Goal: Task Accomplishment & Management: Manage account settings

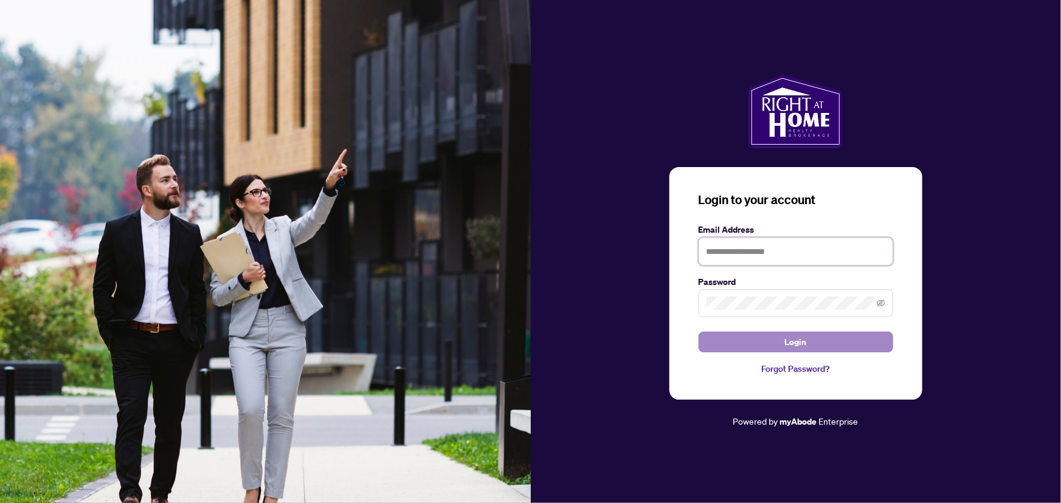
type input "**********"
click at [812, 340] on button "Login" at bounding box center [796, 342] width 195 height 21
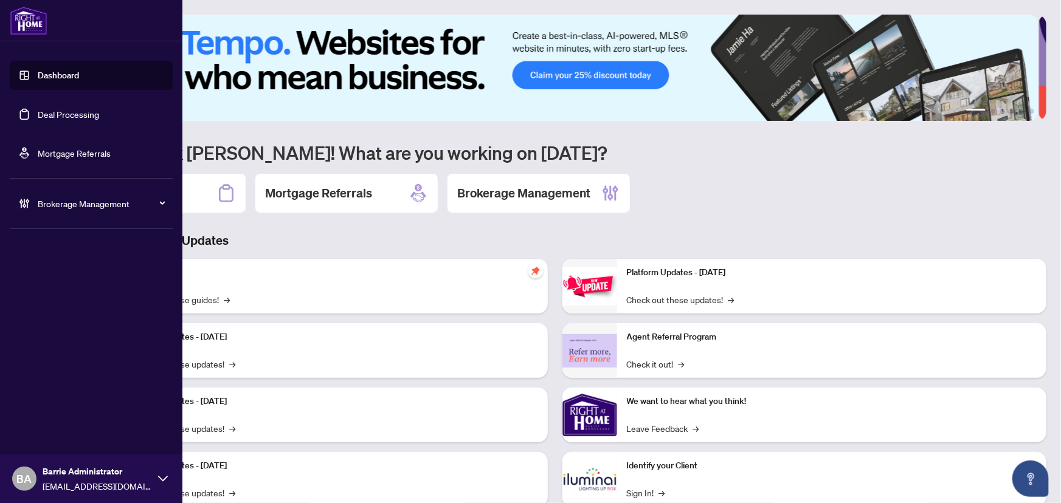
click at [75, 116] on link "Deal Processing" at bounding box center [68, 114] width 61 height 11
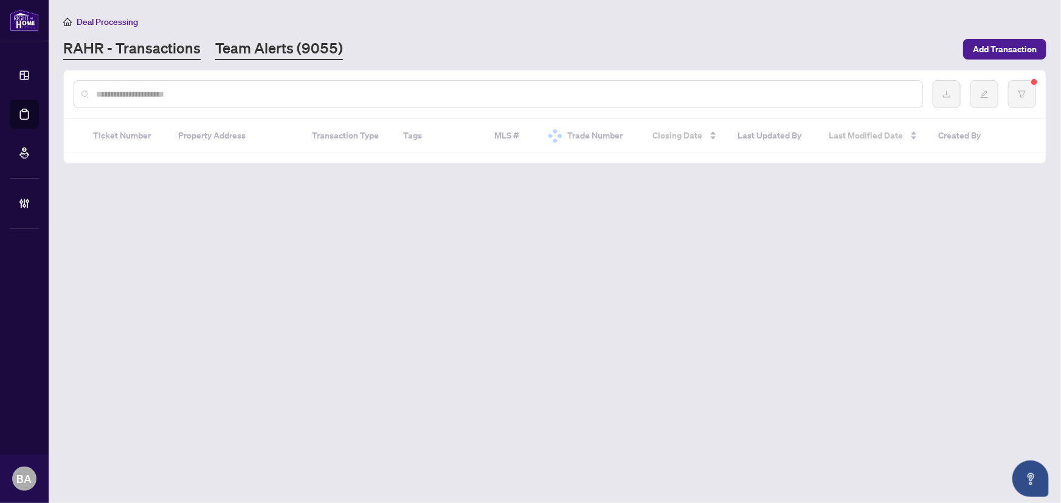
click at [250, 49] on link "Team Alerts (9055)" at bounding box center [279, 49] width 128 height 22
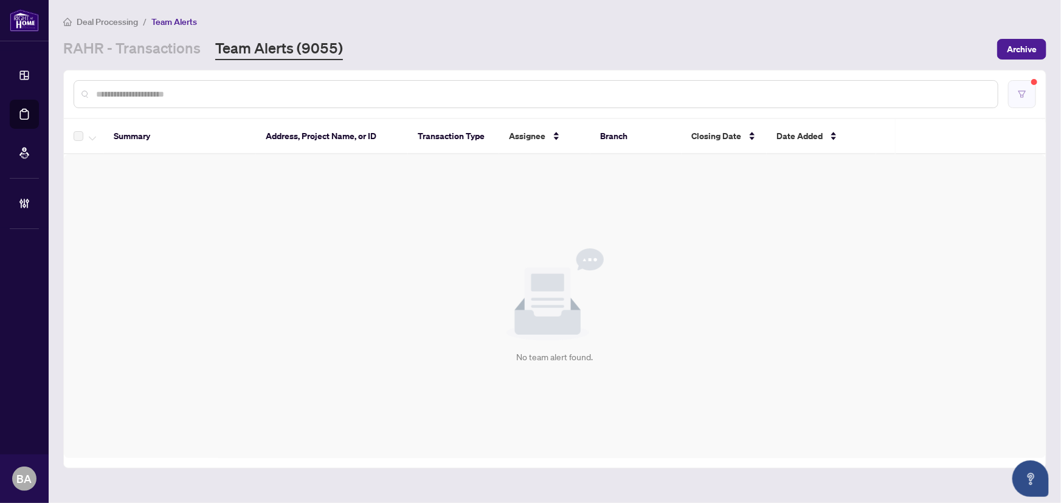
click at [1028, 100] on button "button" at bounding box center [1022, 94] width 28 height 28
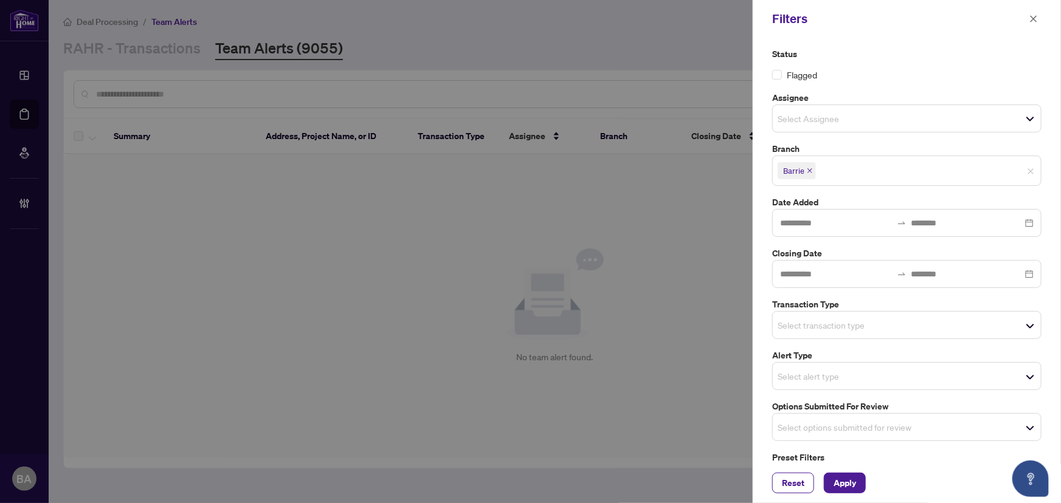
click at [874, 350] on label "Alert Type" at bounding box center [906, 355] width 269 height 13
click at [863, 316] on div "Select transaction type" at bounding box center [906, 325] width 269 height 28
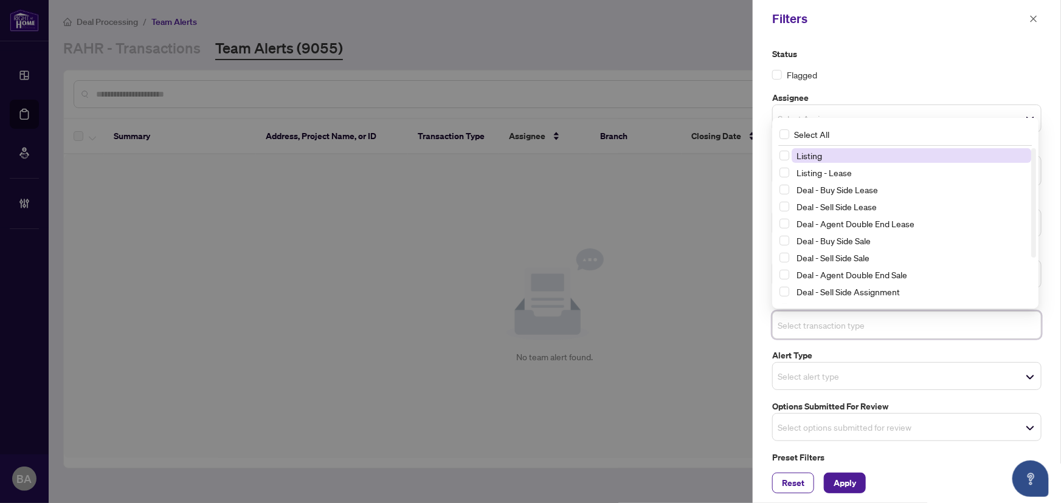
click at [835, 153] on span "Listing" at bounding box center [912, 155] width 240 height 15
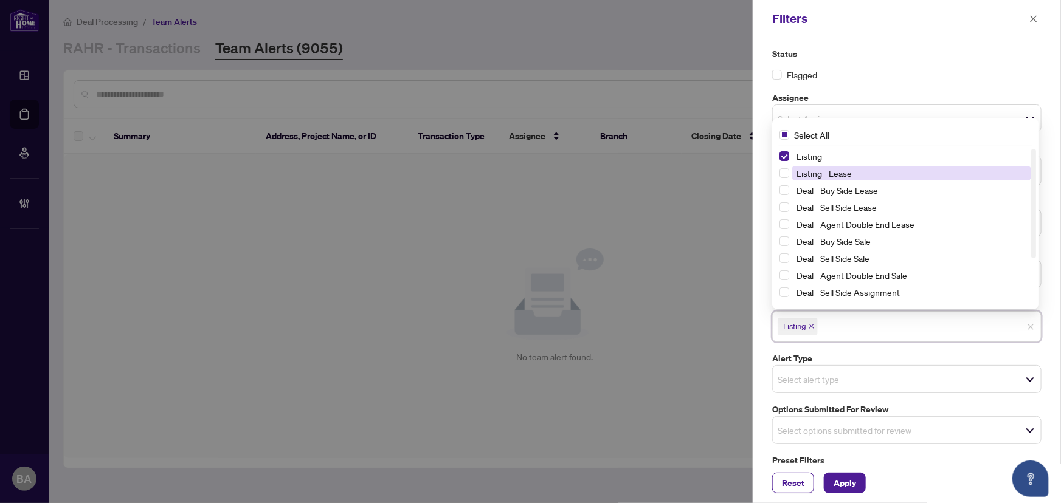
click at [846, 170] on span "Listing - Lease" at bounding box center [823, 173] width 55 height 11
click at [855, 488] on span "Apply" at bounding box center [845, 483] width 22 height 19
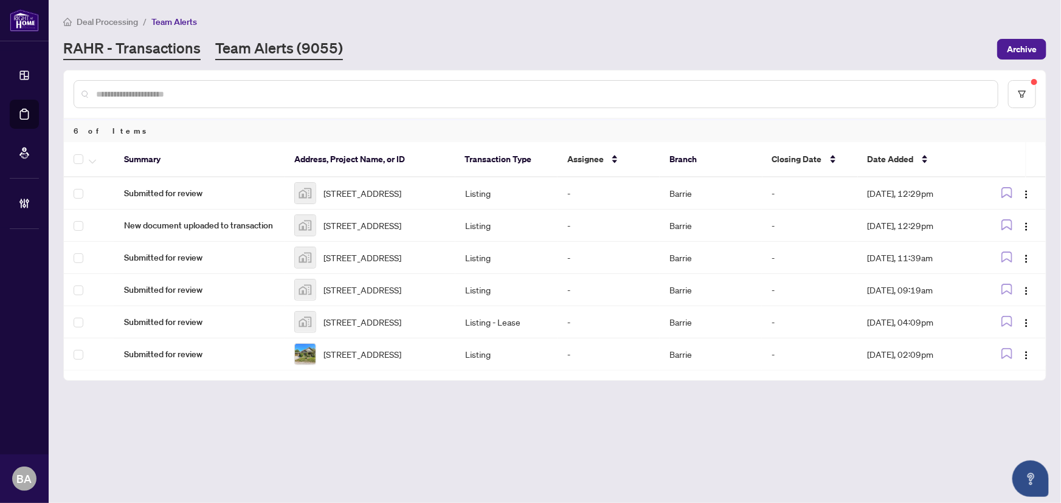
click at [184, 41] on link "RAHR - Transactions" at bounding box center [131, 49] width 137 height 22
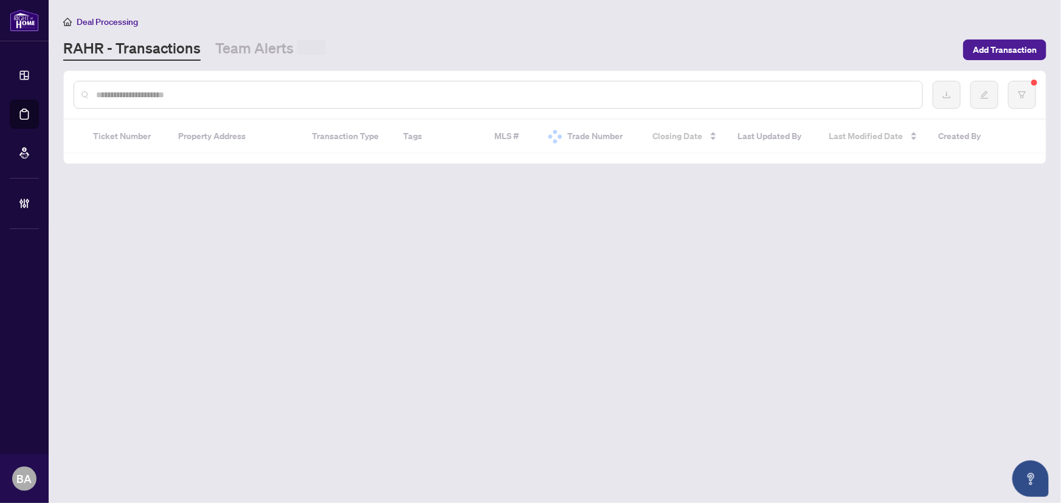
click at [223, 102] on div at bounding box center [498, 95] width 849 height 28
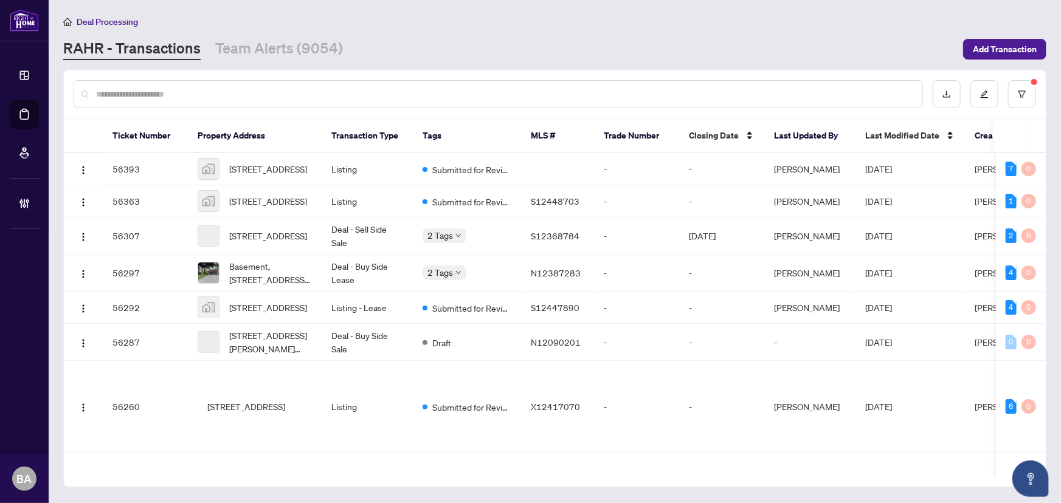
click at [223, 92] on input "text" at bounding box center [504, 94] width 816 height 13
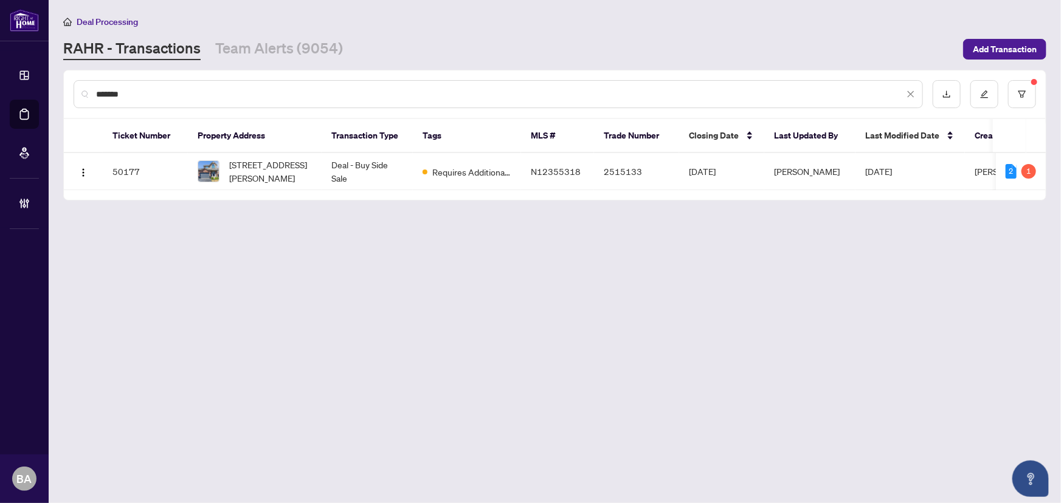
type input "*******"
click at [270, 178] on span "[STREET_ADDRESS][PERSON_NAME]" at bounding box center [270, 171] width 83 height 27
click at [220, 67] on main "Deal Processing RAHR - Transactions Team Alerts (9054) Add Transaction ******* …" at bounding box center [555, 251] width 1012 height 503
click at [257, 41] on link "Team Alerts (9054)" at bounding box center [279, 49] width 128 height 22
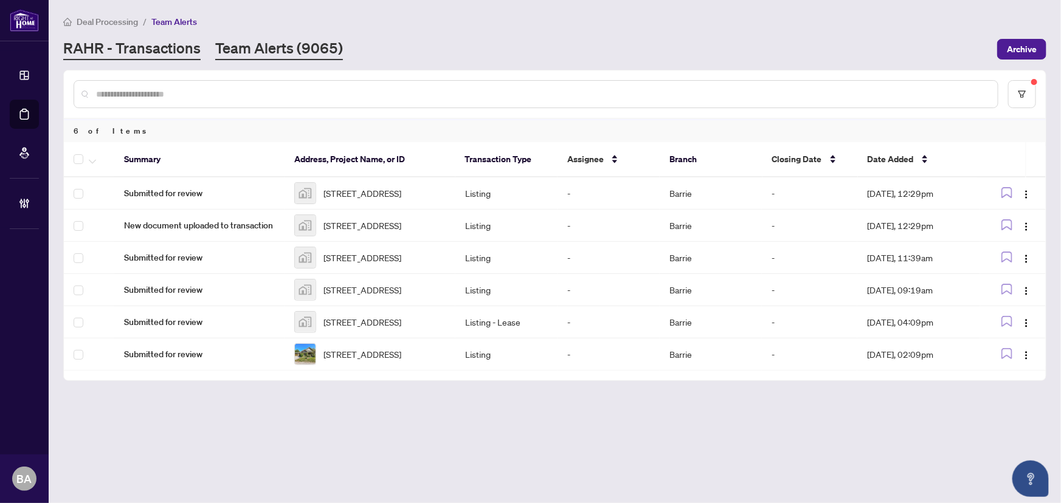
click at [164, 40] on link "RAHR - Transactions" at bounding box center [131, 49] width 137 height 22
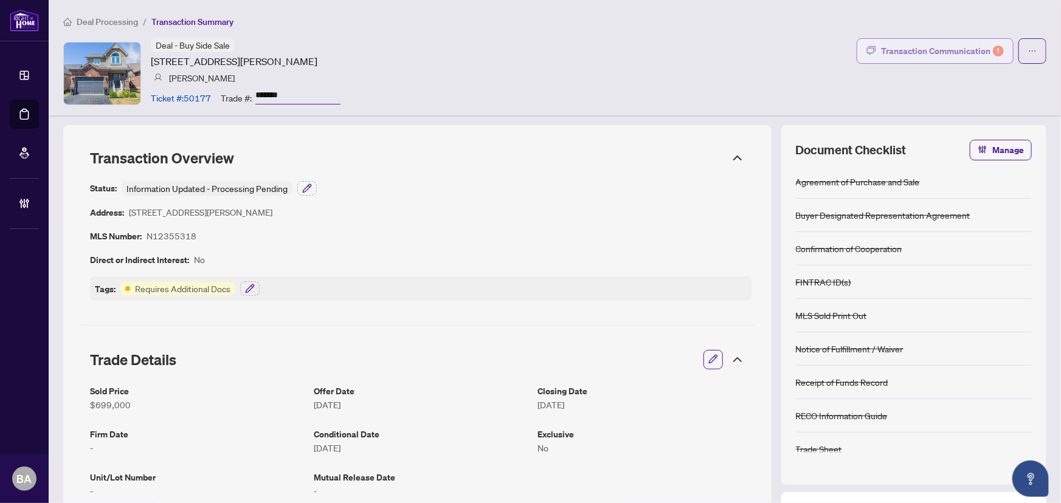
click at [939, 38] on button "Transaction Communication 1" at bounding box center [935, 51] width 157 height 26
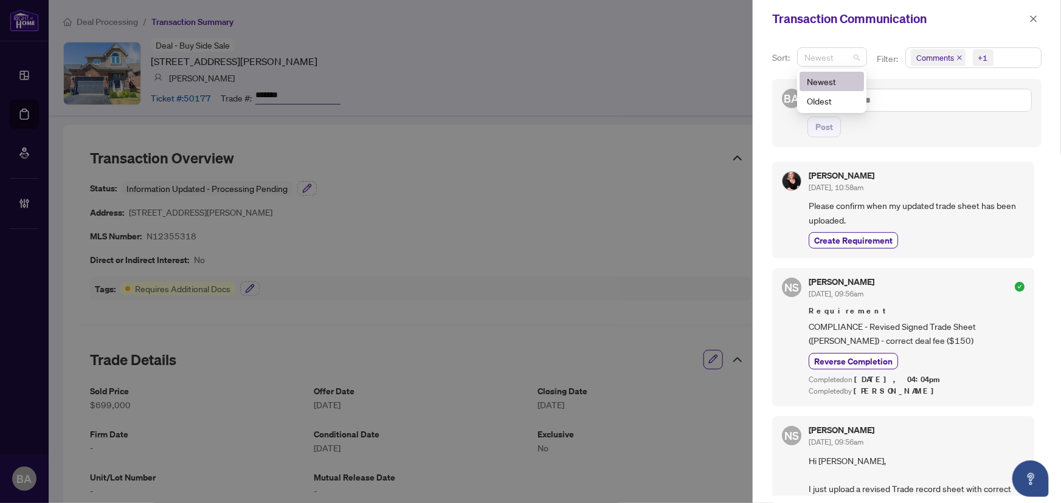
click at [958, 56] on icon "close" at bounding box center [959, 58] width 6 height 6
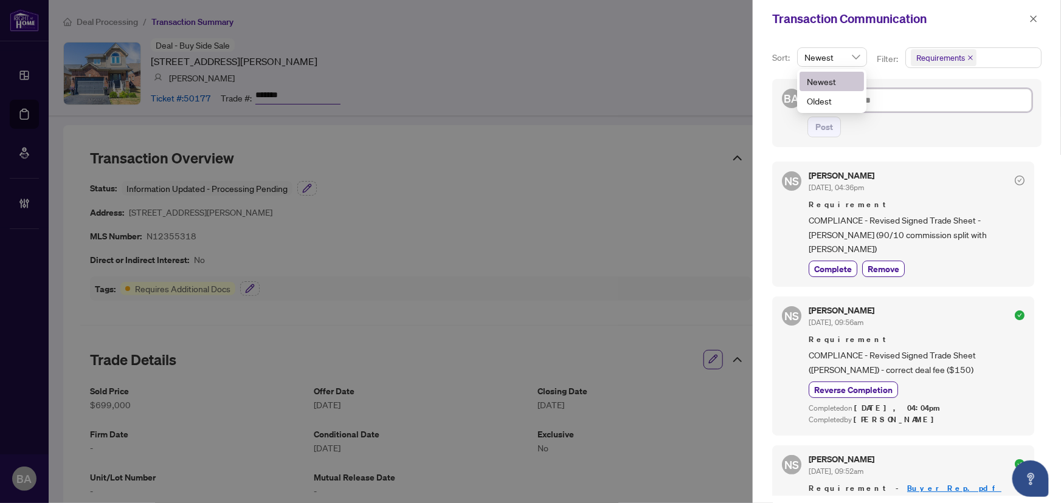
click at [986, 95] on textarea at bounding box center [919, 100] width 224 height 23
drag, startPoint x: 874, startPoint y: 230, endPoint x: 978, endPoint y: 237, distance: 104.8
click at [973, 232] on span "COMPLIANCE - Revised Signed Trade Sheet - [PERSON_NAME] (90/10 commission split…" at bounding box center [917, 234] width 216 height 43
click at [990, 261] on div "Complete Remove" at bounding box center [917, 269] width 216 height 16
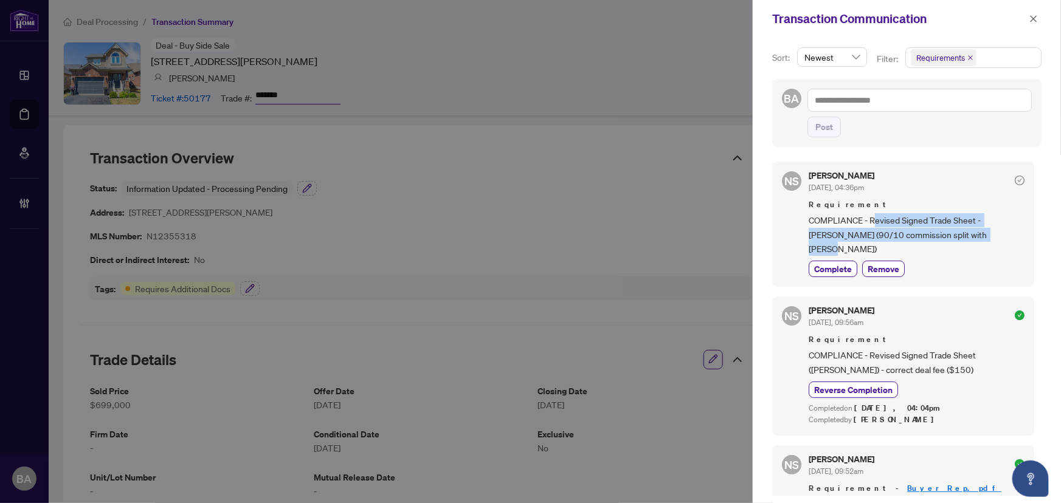
drag, startPoint x: 874, startPoint y: 219, endPoint x: 967, endPoint y: 231, distance: 94.4
click at [967, 231] on span "COMPLIANCE - Revised Signed Trade Sheet - [PERSON_NAME] (90/10 commission split…" at bounding box center [917, 234] width 216 height 43
click at [900, 218] on span "COMPLIANCE - Revised Signed Trade Sheet - [PERSON_NAME] (90/10 commission split…" at bounding box center [917, 234] width 216 height 43
click at [882, 221] on span "COMPLIANCE - Revised Signed Trade Sheet - [PERSON_NAME] (90/10 commission split…" at bounding box center [917, 234] width 216 height 43
drag, startPoint x: 833, startPoint y: 221, endPoint x: 894, endPoint y: 223, distance: 61.4
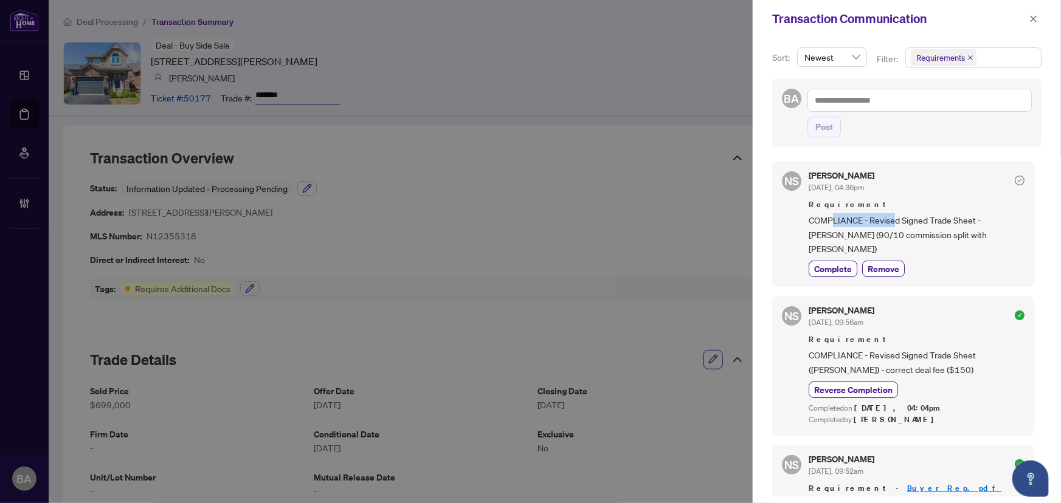
click at [894, 223] on span "COMPLIANCE - Revised Signed Trade Sheet - [PERSON_NAME] (90/10 commission split…" at bounding box center [917, 234] width 216 height 43
click at [894, 220] on span "COMPLIANCE - Revised Signed Trade Sheet - [PERSON_NAME] (90/10 commission split…" at bounding box center [917, 234] width 216 height 43
drag, startPoint x: 931, startPoint y: 229, endPoint x: 960, endPoint y: 226, distance: 29.3
click at [931, 227] on span "COMPLIANCE - Revised Signed Trade Sheet - [PERSON_NAME] (90/10 commission split…" at bounding box center [917, 234] width 216 height 43
drag, startPoint x: 960, startPoint y: 226, endPoint x: 987, endPoint y: 221, distance: 27.1
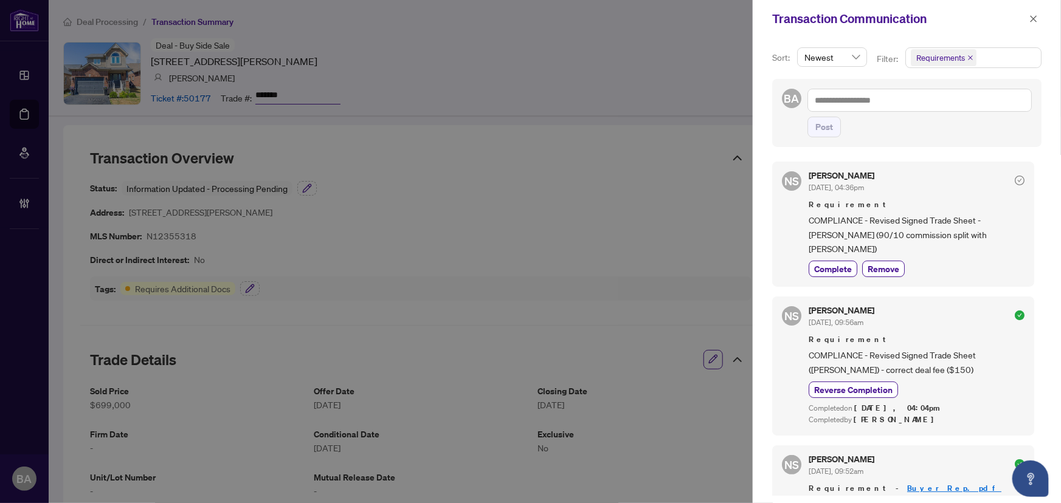
click at [974, 224] on span "COMPLIANCE - Revised Signed Trade Sheet - [PERSON_NAME] (90/10 commission split…" at bounding box center [917, 234] width 216 height 43
click at [1009, 219] on span "COMPLIANCE - Revised Signed Trade Sheet - [PERSON_NAME] (90/10 commission split…" at bounding box center [917, 234] width 216 height 43
click at [1026, 19] on div "Transaction Communication" at bounding box center [907, 19] width 308 height 38
click at [1043, 13] on div "Transaction Communication" at bounding box center [907, 19] width 308 height 38
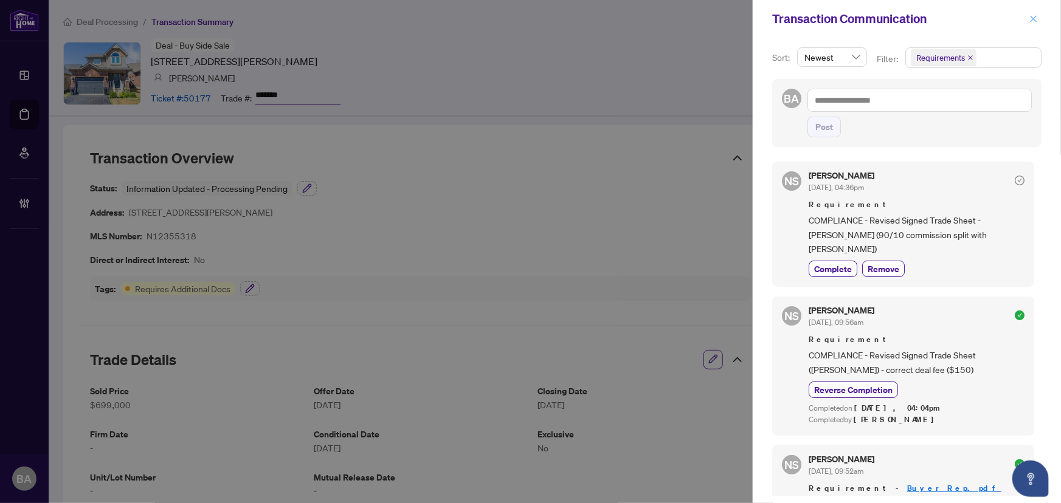
click at [1032, 17] on icon "close" at bounding box center [1033, 18] width 7 height 7
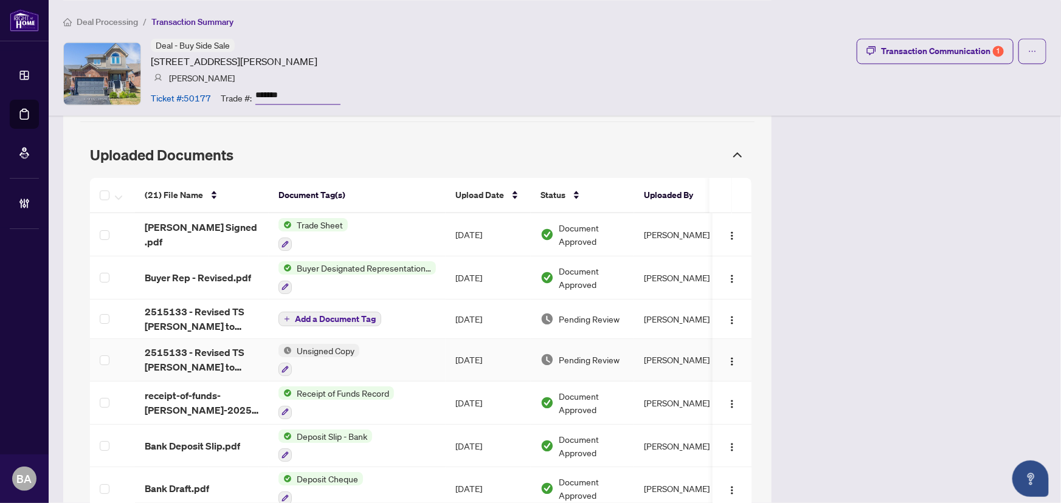
scroll to position [1271, 0]
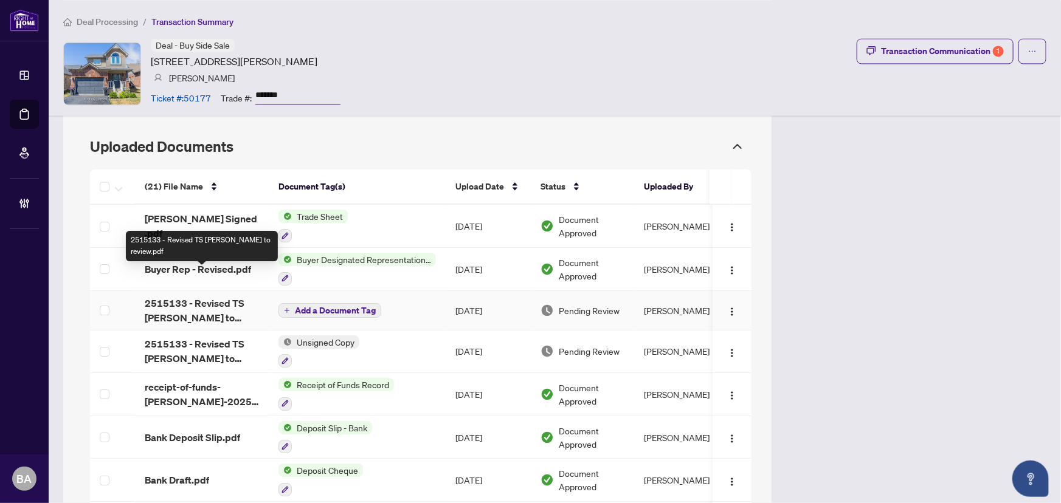
click at [234, 296] on span "2515133 - Revised TS [PERSON_NAME] to review.pdf" at bounding box center [202, 310] width 114 height 29
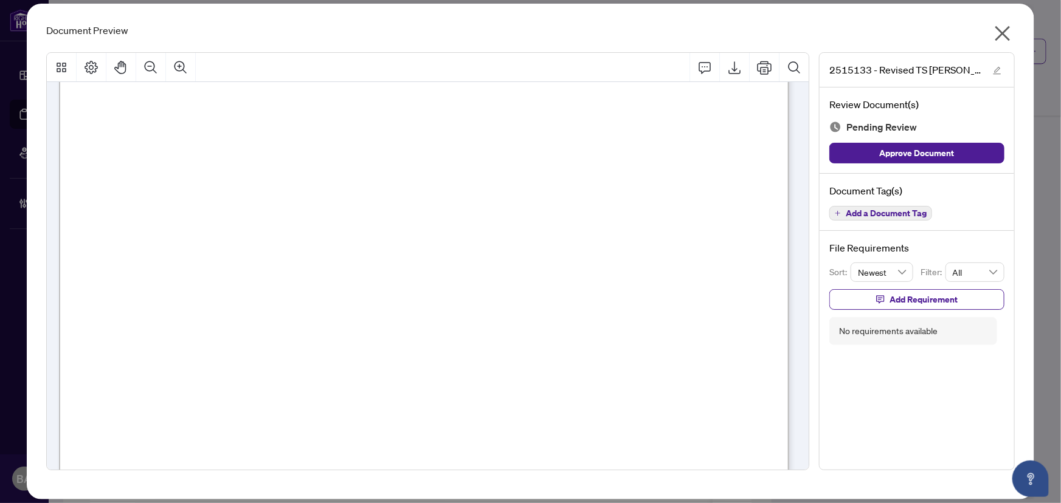
scroll to position [110, 0]
drag, startPoint x: 255, startPoint y: 336, endPoint x: 162, endPoint y: 351, distance: 94.3
drag, startPoint x: 106, startPoint y: 322, endPoint x: 254, endPoint y: 316, distance: 147.9
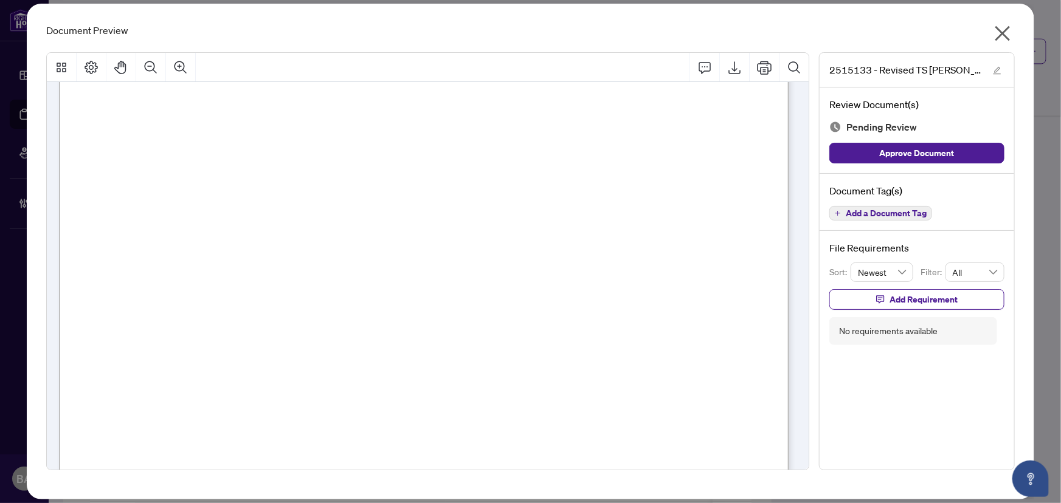
drag, startPoint x: 200, startPoint y: 328, endPoint x: 231, endPoint y: 322, distance: 31.6
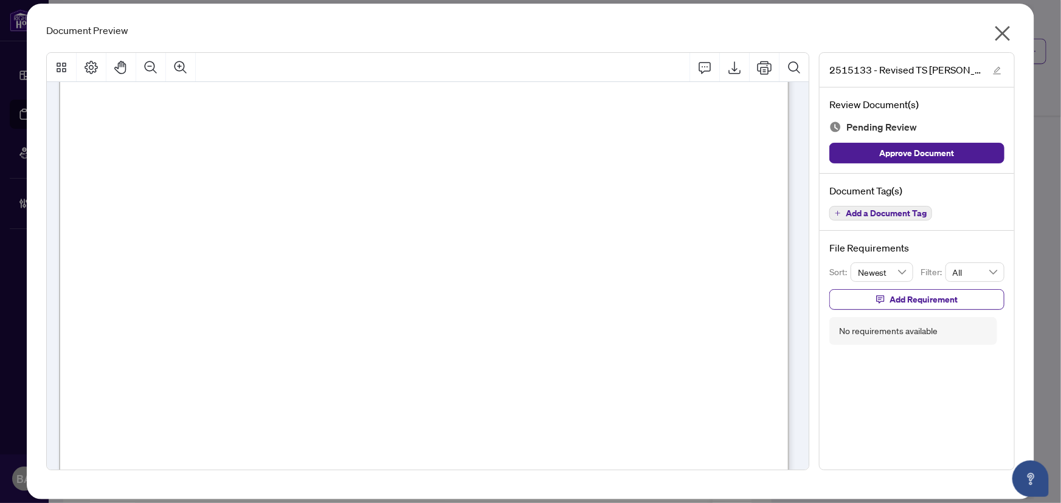
scroll to position [0, 0]
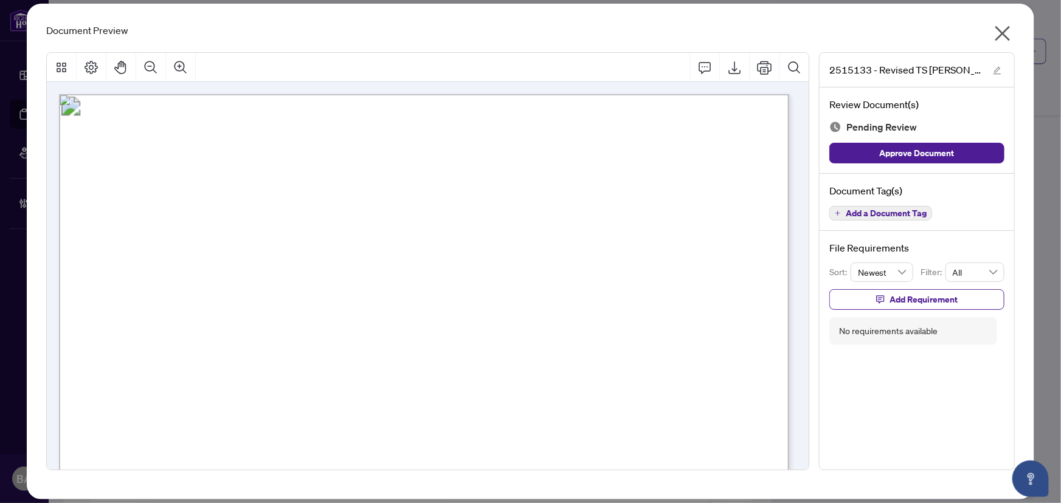
click at [1003, 32] on icon "close" at bounding box center [1002, 33] width 15 height 15
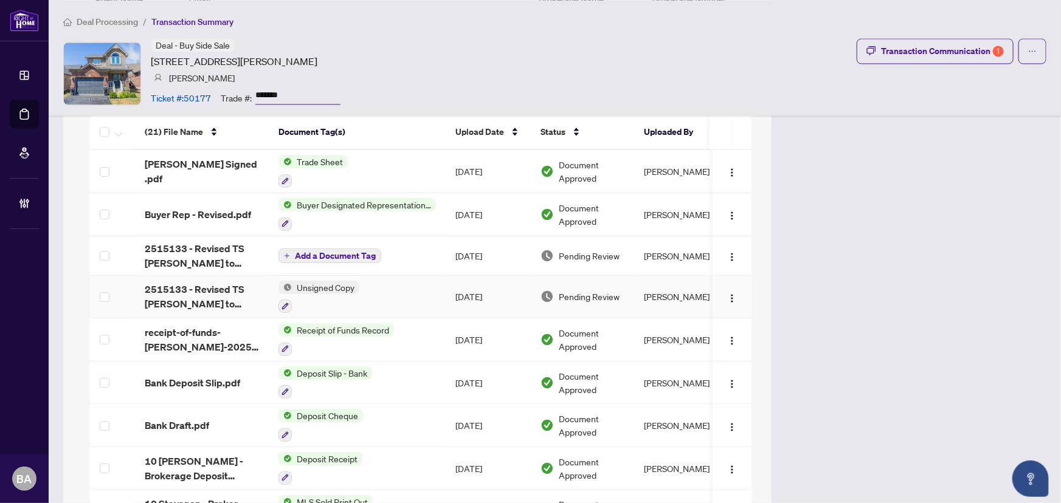
scroll to position [1326, 0]
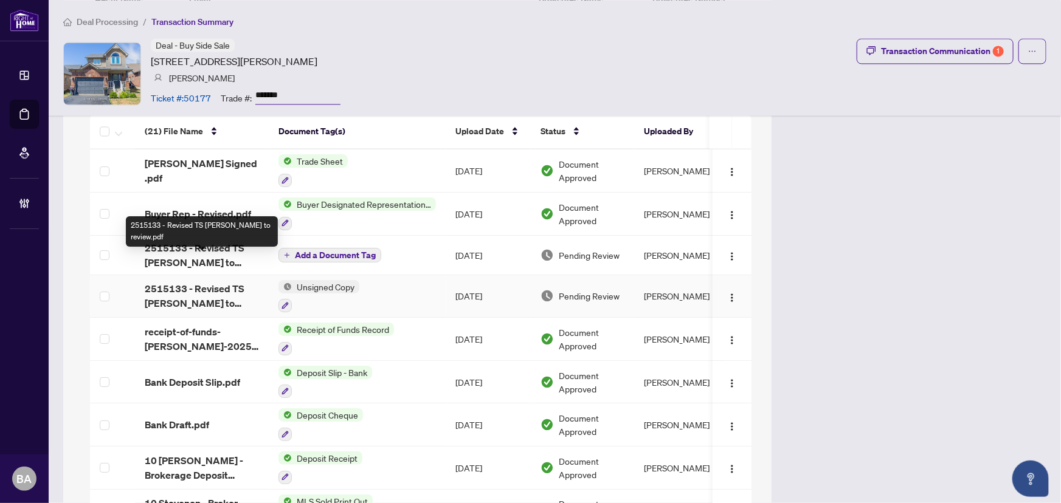
click at [225, 281] on span "2515133 - Revised TS [PERSON_NAME] to review.pdf" at bounding box center [202, 295] width 114 height 29
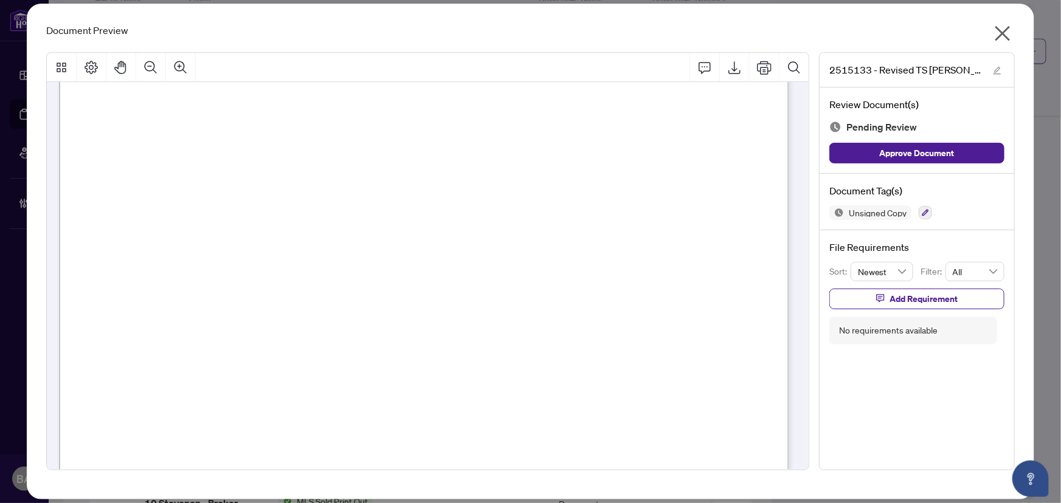
scroll to position [221, 0]
drag, startPoint x: 214, startPoint y: 350, endPoint x: 234, endPoint y: 347, distance: 20.3
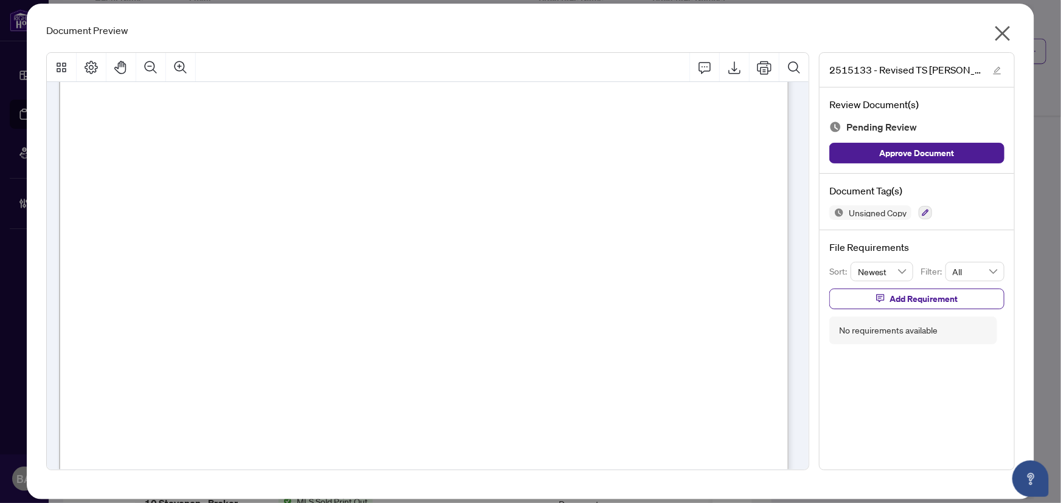
click at [1000, 30] on icon "close" at bounding box center [1002, 33] width 15 height 15
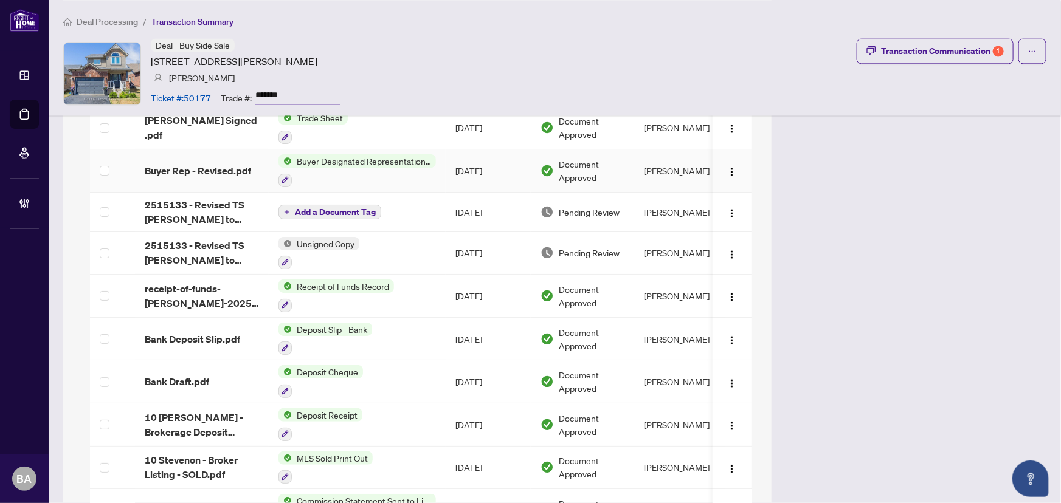
scroll to position [1381, 0]
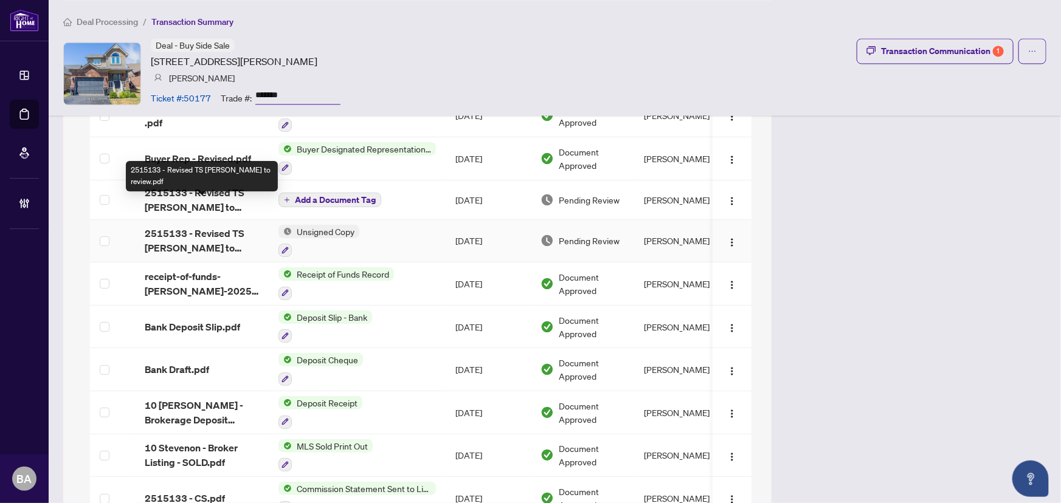
click at [221, 226] on span "2515133 - Revised TS [PERSON_NAME] to review.pdf" at bounding box center [202, 240] width 114 height 29
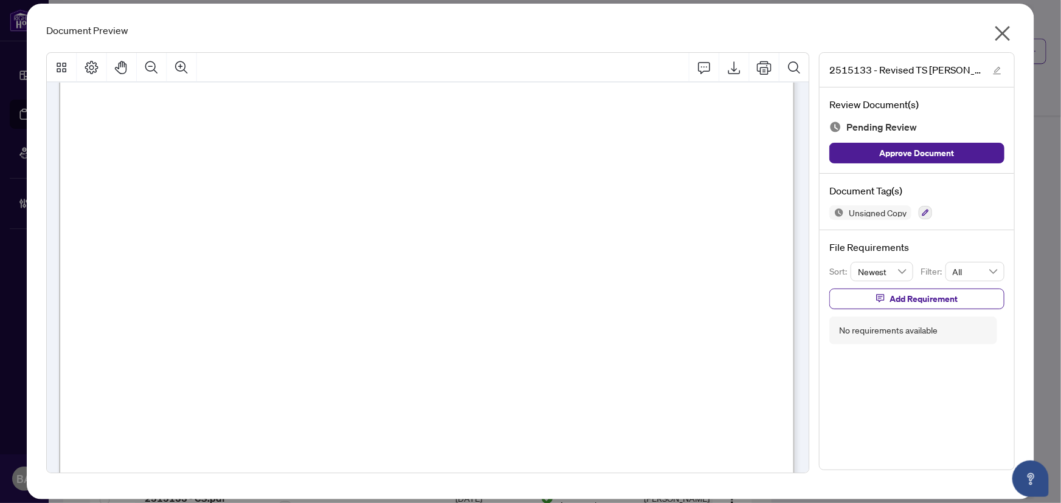
scroll to position [221, 0]
click at [999, 40] on icon "close" at bounding box center [1002, 33] width 19 height 19
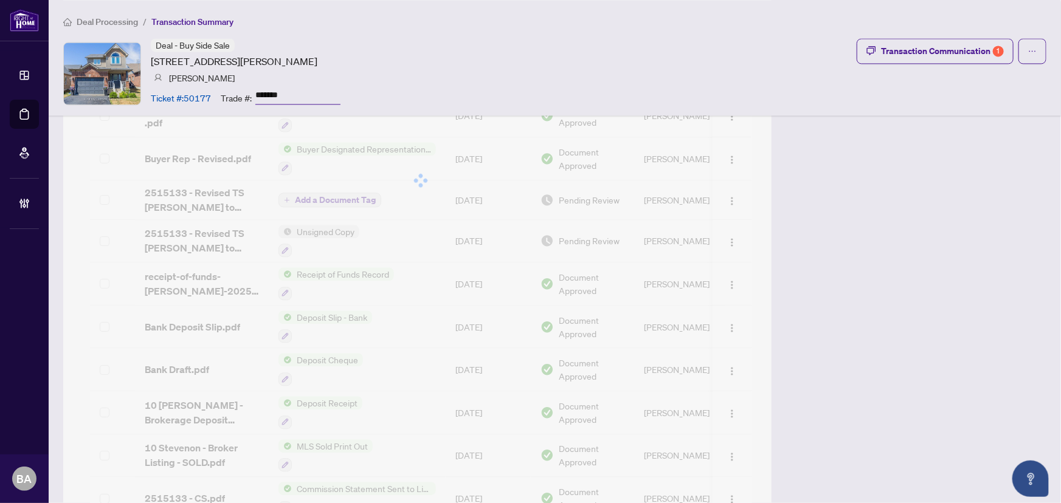
drag, startPoint x: 999, startPoint y: 40, endPoint x: 487, endPoint y: 226, distance: 545.4
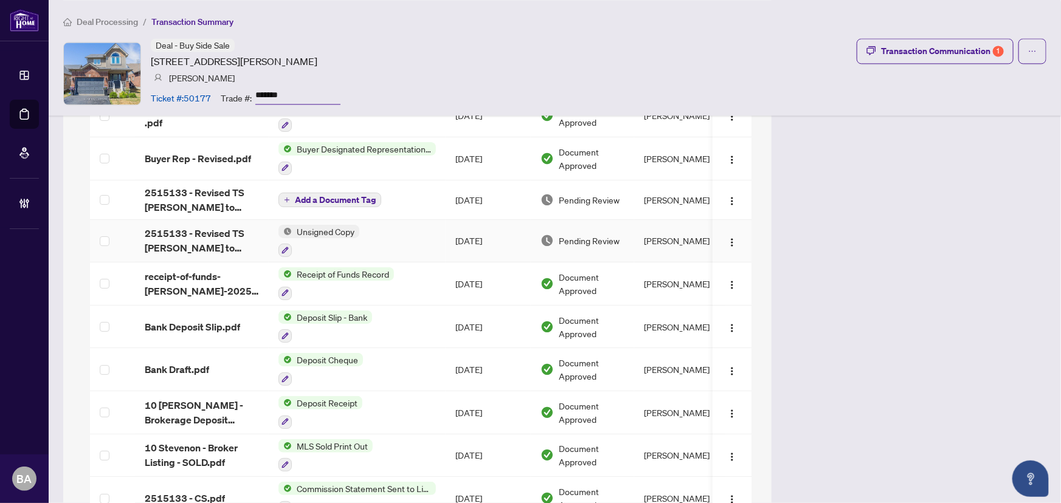
click at [193, 226] on span "2515133 - Revised TS [PERSON_NAME] to review.pdf" at bounding box center [202, 240] width 114 height 29
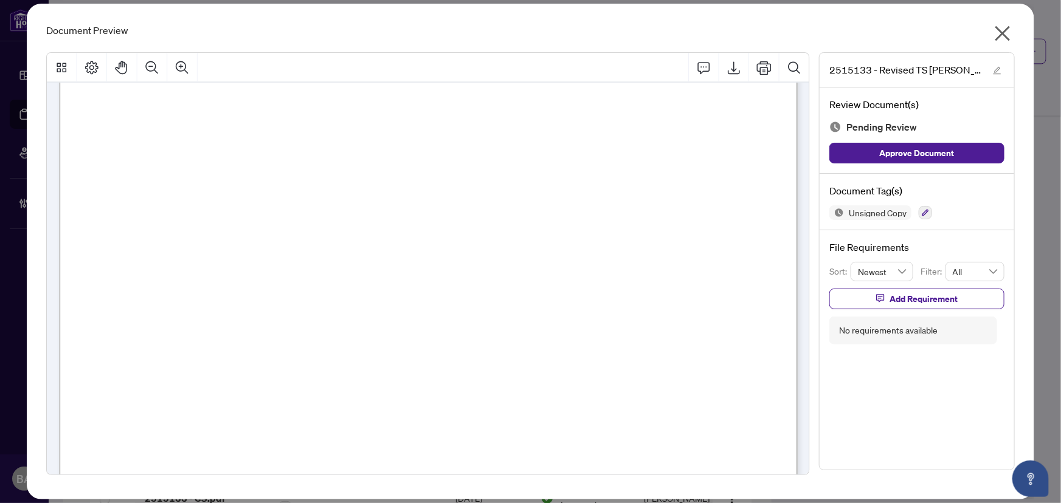
scroll to position [276, 0]
click at [1002, 29] on icon "close" at bounding box center [1002, 33] width 19 height 19
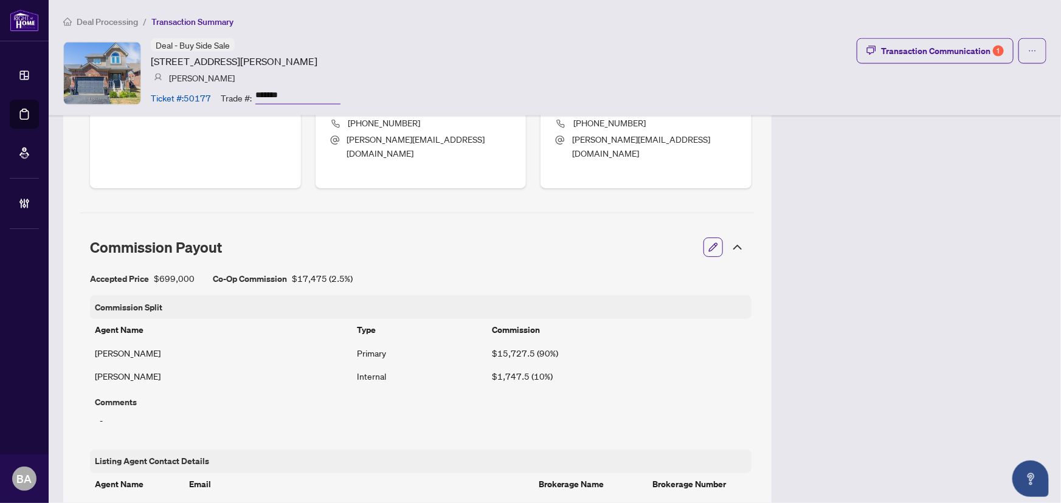
scroll to position [830, 0]
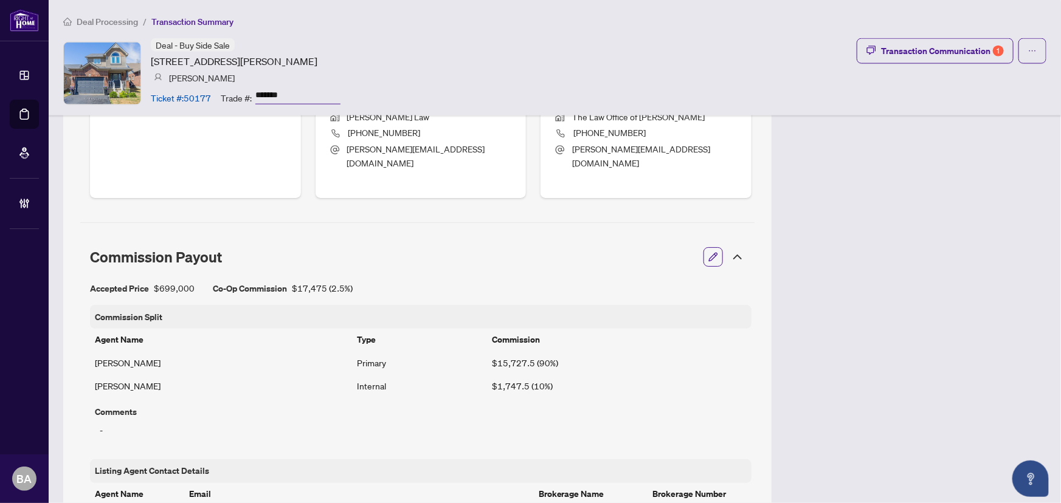
click at [734, 255] on icon at bounding box center [737, 257] width 7 height 4
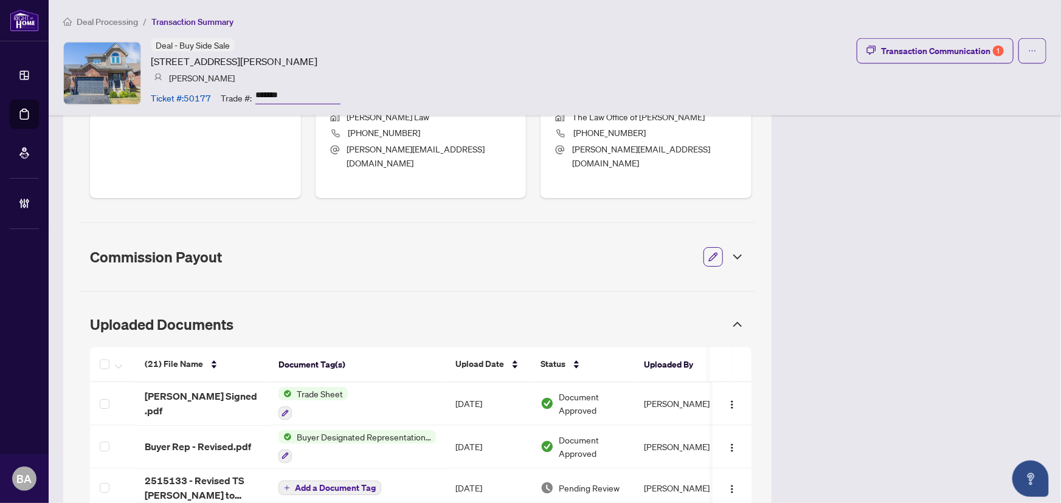
click at [733, 250] on icon at bounding box center [737, 257] width 15 height 15
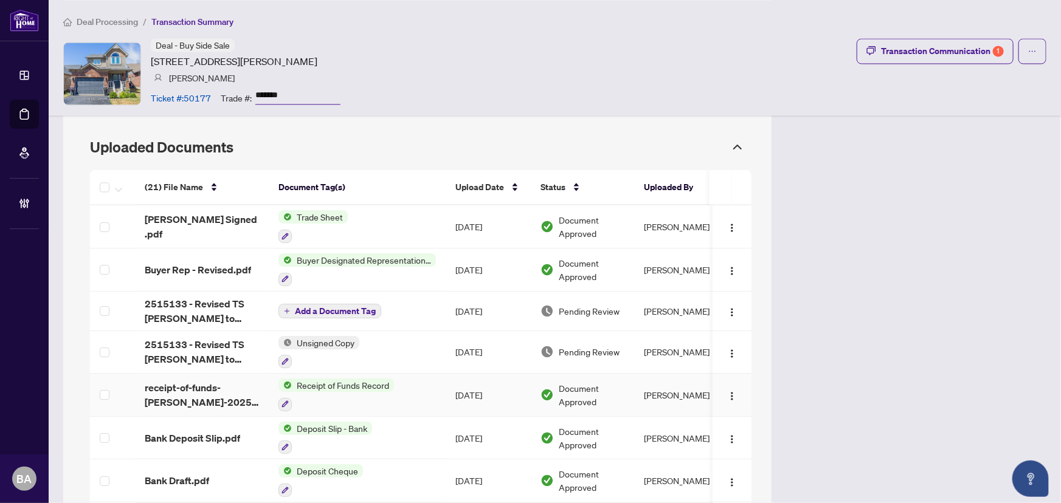
scroll to position [1272, 0]
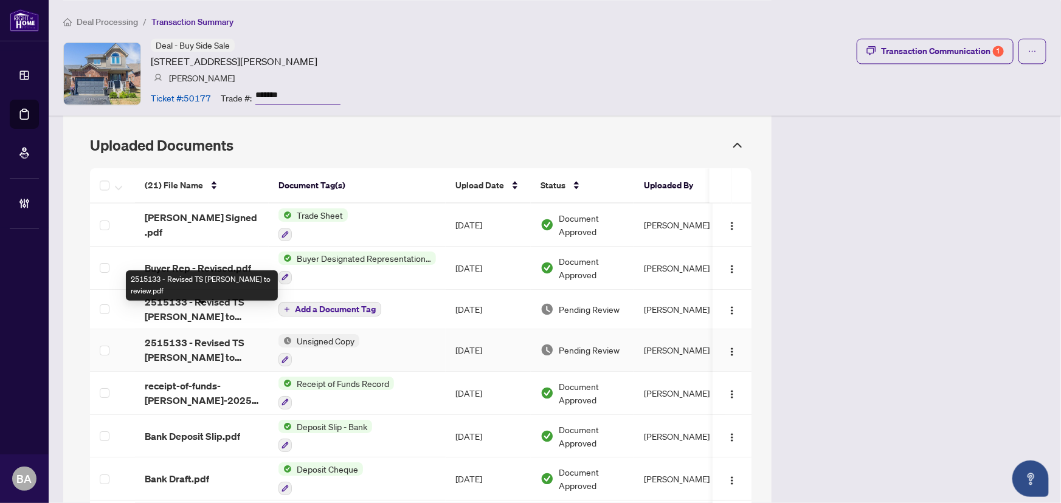
click at [212, 336] on span "2515133 - Revised TS [PERSON_NAME] to review.pdf" at bounding box center [202, 350] width 114 height 29
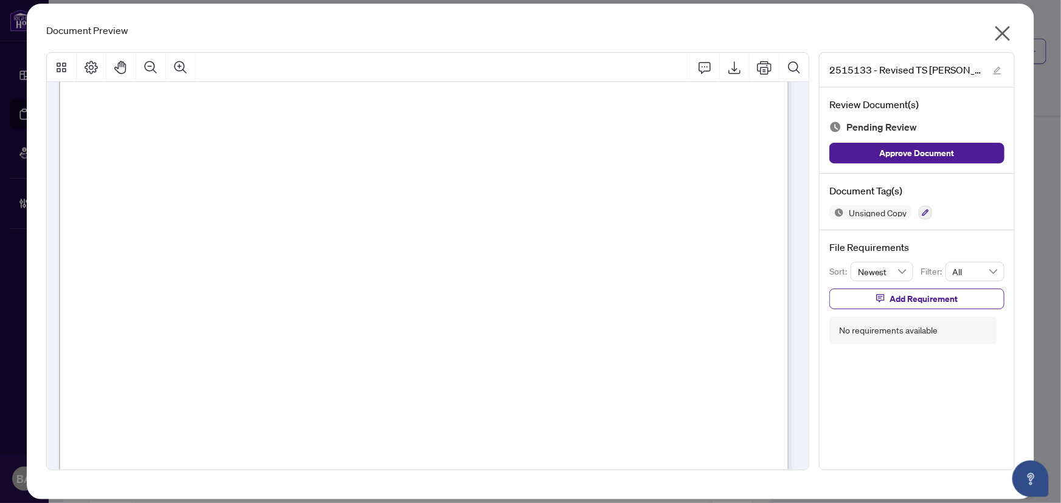
scroll to position [221, 0]
drag, startPoint x: 229, startPoint y: 331, endPoint x: 289, endPoint y: 328, distance: 60.3
drag, startPoint x: 260, startPoint y: 347, endPoint x: 355, endPoint y: 340, distance: 95.7
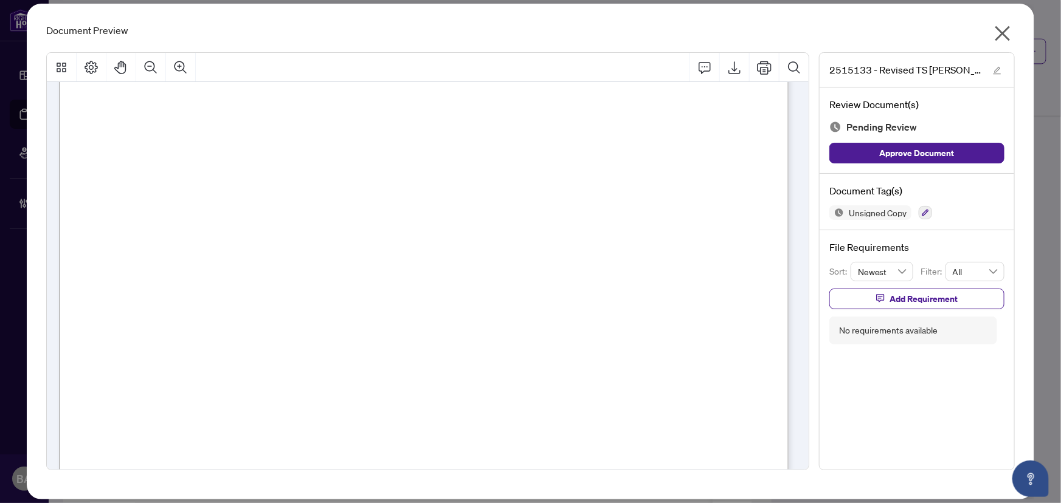
drag, startPoint x: 210, startPoint y: 359, endPoint x: 292, endPoint y: 359, distance: 81.5
click at [1002, 36] on icon "close" at bounding box center [1002, 33] width 19 height 19
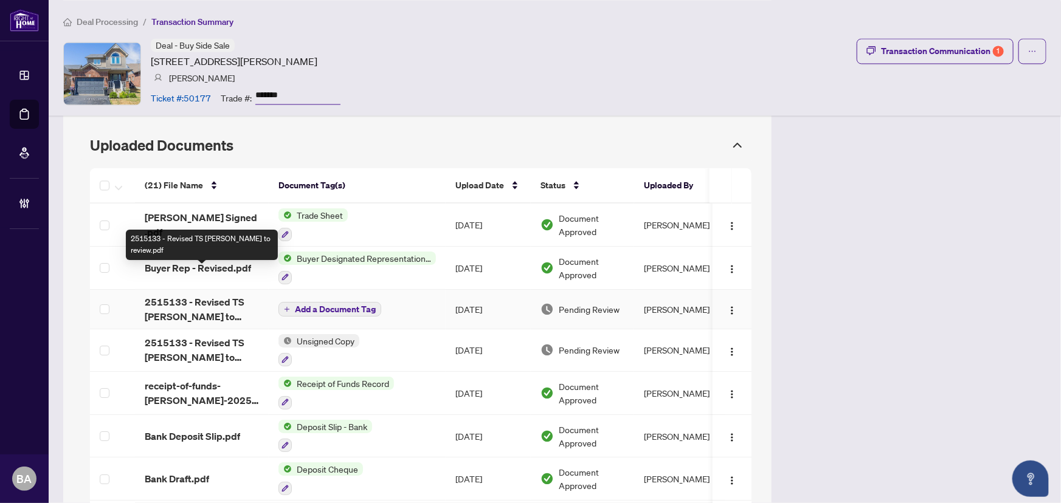
drag, startPoint x: 227, startPoint y: 275, endPoint x: 226, endPoint y: 288, distance: 12.8
click at [226, 295] on span "2515133 - Revised TS [PERSON_NAME] to review.pdf" at bounding box center [202, 309] width 114 height 29
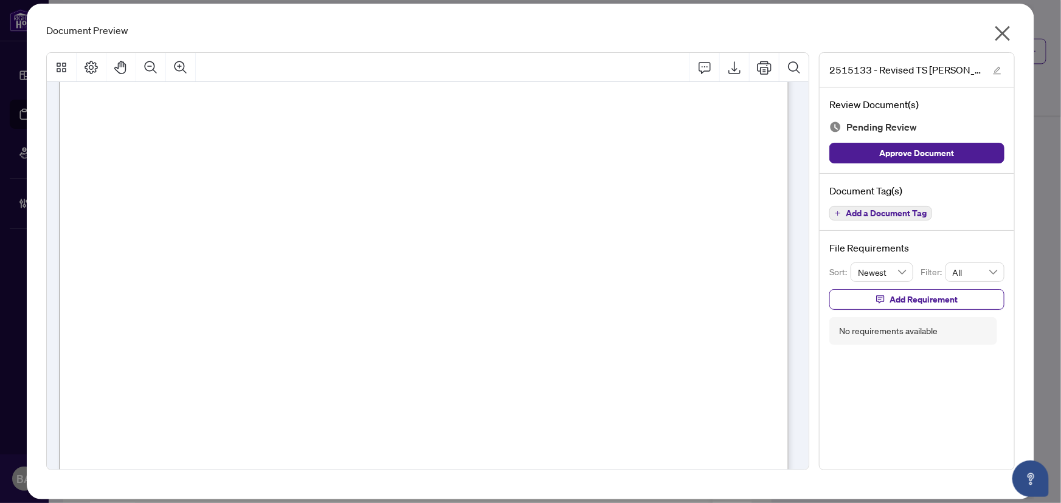
scroll to position [221, 0]
drag, startPoint x: 179, startPoint y: 316, endPoint x: 267, endPoint y: 319, distance: 88.2
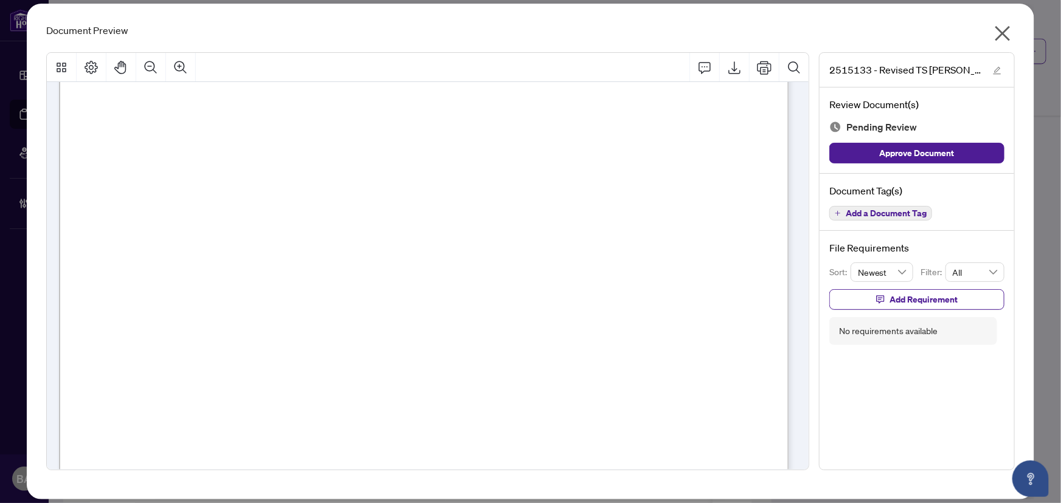
click at [1005, 35] on icon "close" at bounding box center [1002, 33] width 15 height 15
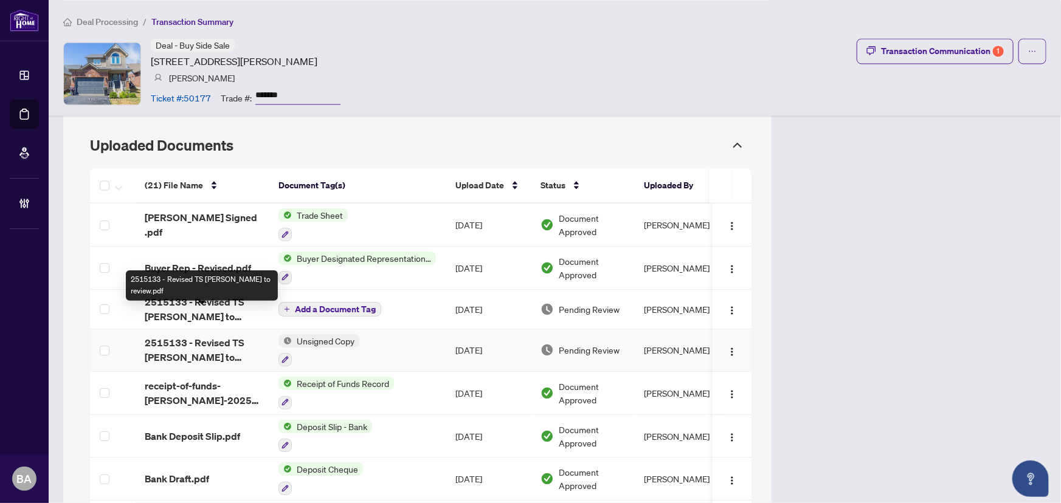
click at [236, 336] on span "2515133 - Revised TS [PERSON_NAME] to review.pdf" at bounding box center [202, 350] width 114 height 29
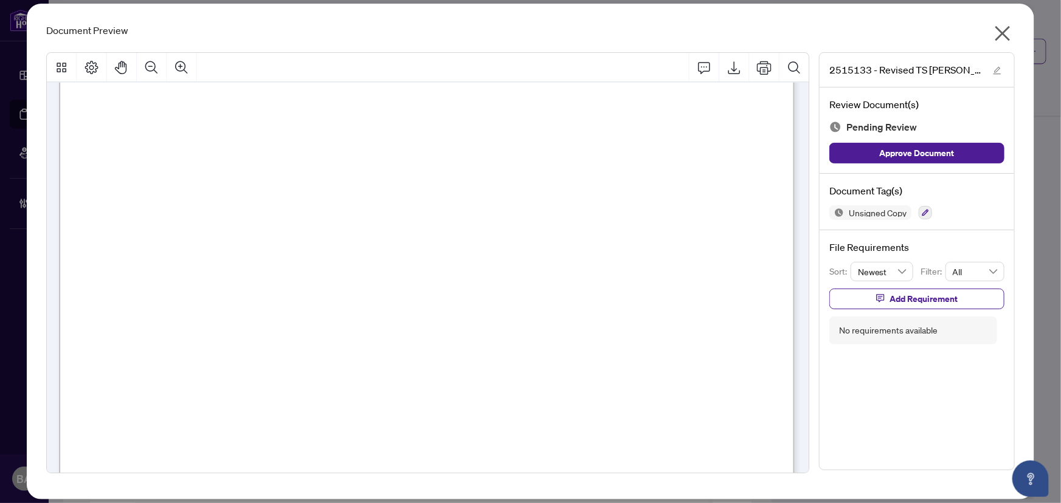
scroll to position [276, 0]
click at [1007, 35] on icon "close" at bounding box center [1002, 33] width 19 height 19
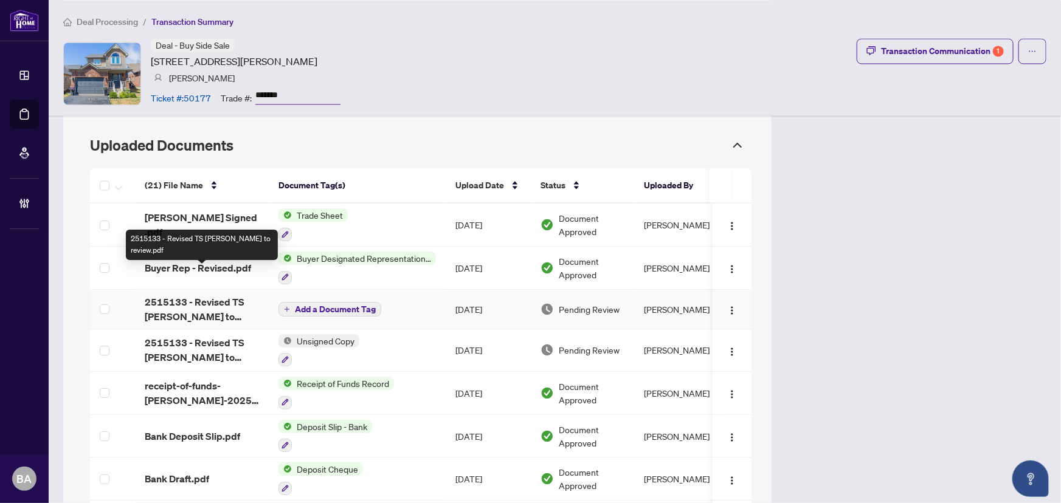
click at [237, 295] on span "2515133 - Revised TS [PERSON_NAME] to review.pdf" at bounding box center [202, 309] width 114 height 29
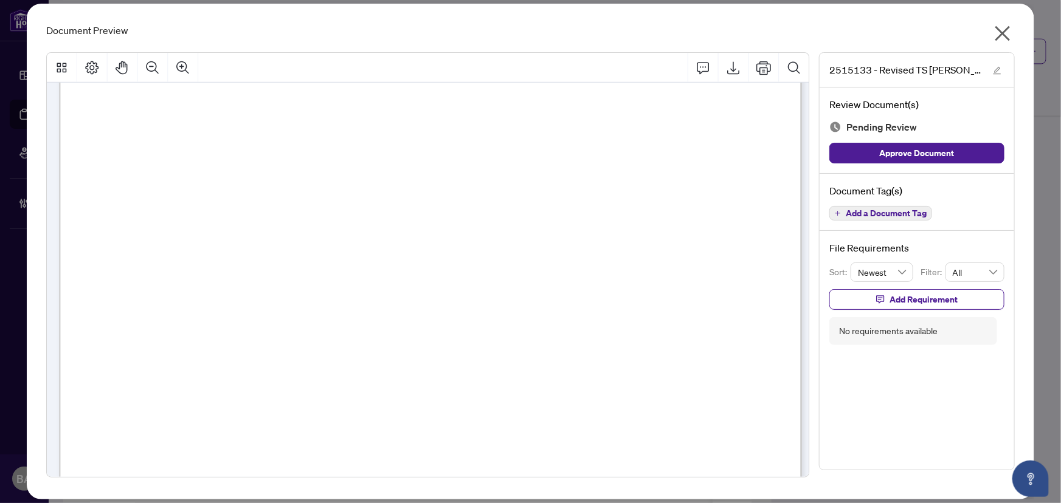
scroll to position [55, 0]
click at [1004, 34] on icon "close" at bounding box center [1002, 33] width 15 height 15
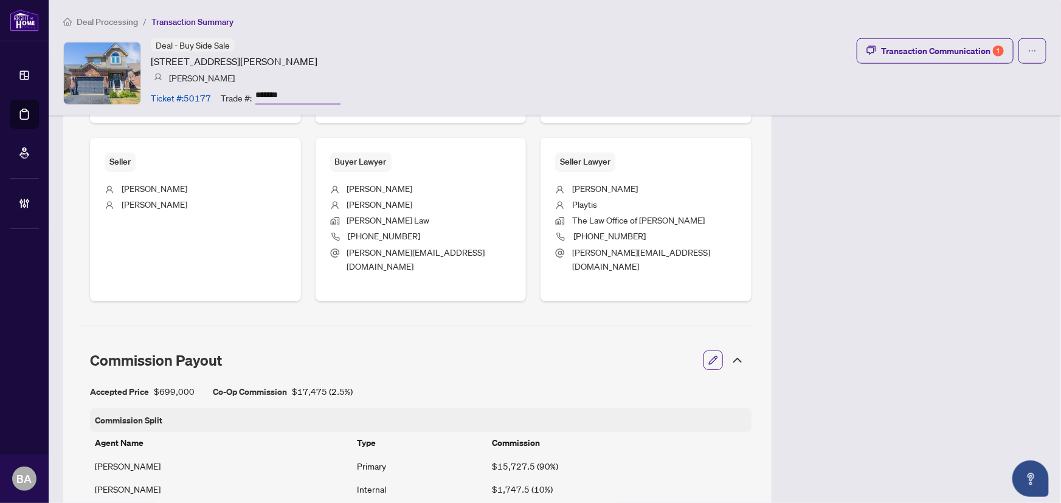
scroll to position [885, 0]
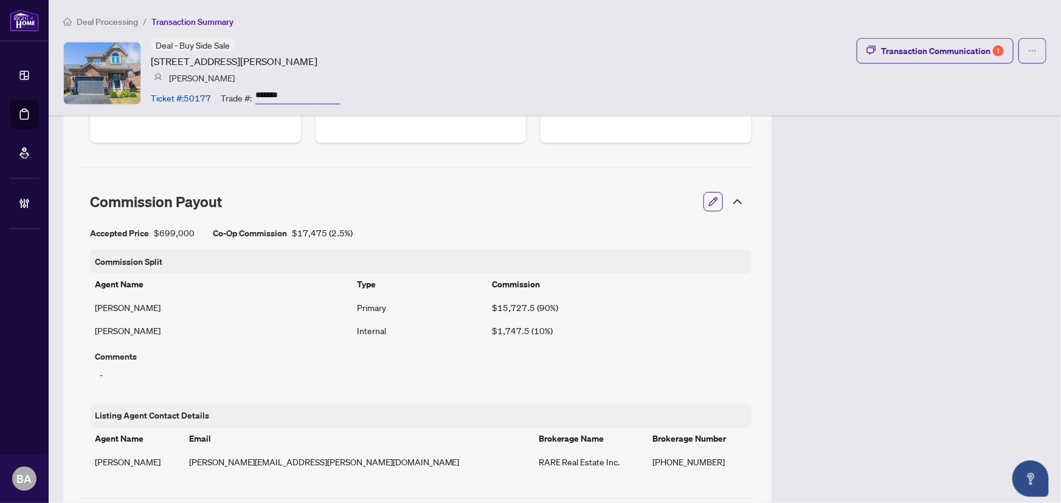
click at [123, 364] on div "-" at bounding box center [421, 375] width 652 height 23
drag, startPoint x: 460, startPoint y: 351, endPoint x: 606, endPoint y: 339, distance: 145.8
click at [542, 364] on div "-" at bounding box center [421, 375] width 652 height 23
click at [894, 57] on div "Transaction Communication 1" at bounding box center [942, 50] width 123 height 19
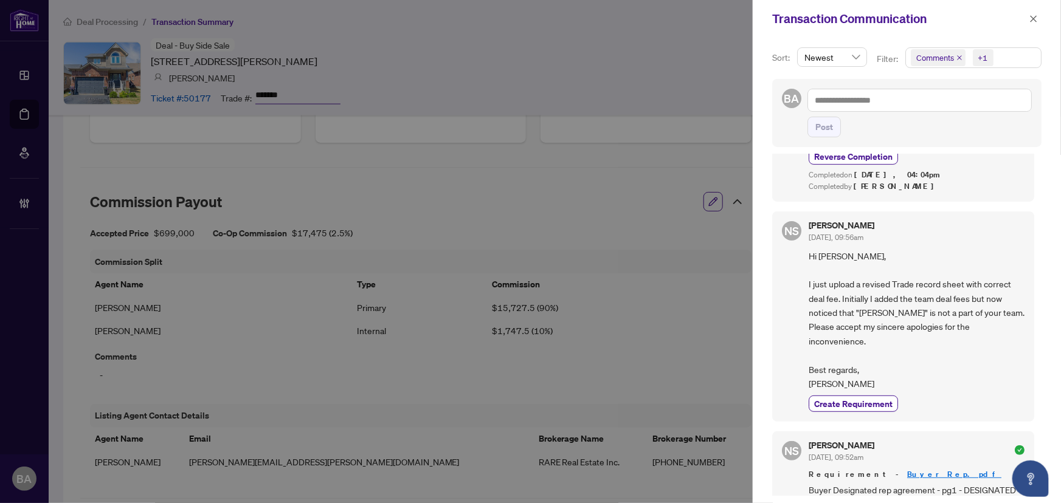
scroll to position [221, 0]
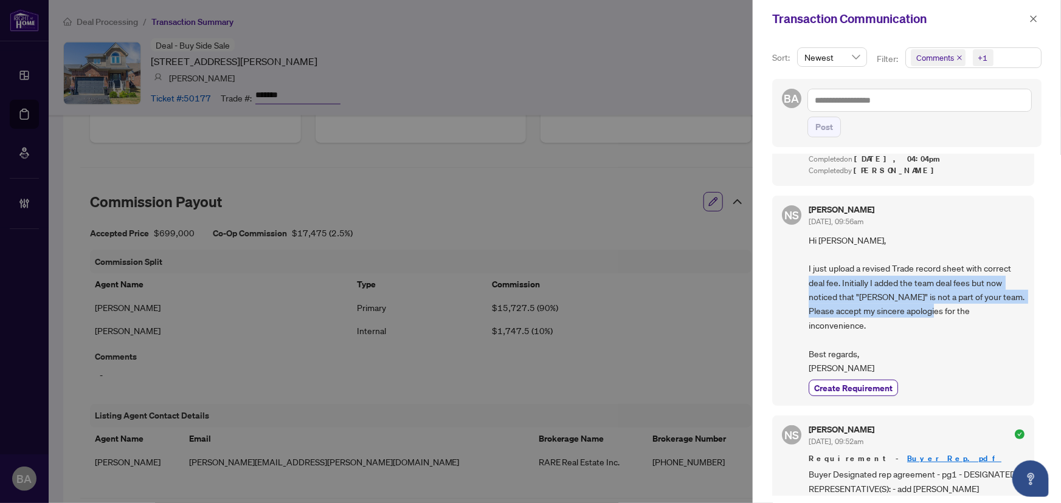
drag, startPoint x: 824, startPoint y: 273, endPoint x: 964, endPoint y: 303, distance: 143.1
click at [964, 303] on span "Hi [PERSON_NAME], I just upload a revised Trade record sheet with correct deal …" at bounding box center [917, 304] width 216 height 142
drag, startPoint x: 889, startPoint y: 275, endPoint x: 927, endPoint y: 310, distance: 51.2
click at [927, 310] on span "Hi [PERSON_NAME], I just upload a revised Trade record sheet with correct deal …" at bounding box center [917, 304] width 216 height 142
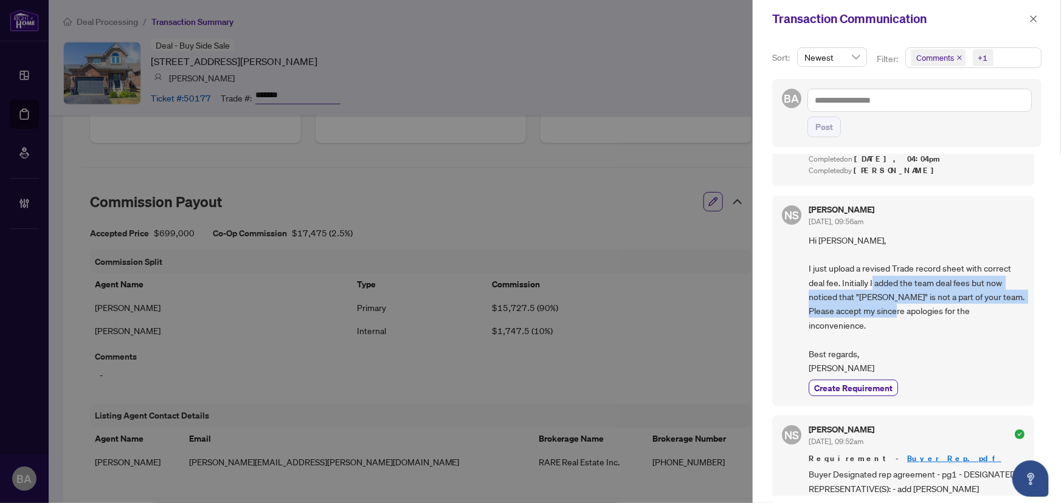
click at [923, 308] on span "Hi [PERSON_NAME], I just upload a revised Trade record sheet with correct deal …" at bounding box center [917, 304] width 216 height 142
click at [870, 281] on span "Hi [PERSON_NAME], I just upload a revised Trade record sheet with correct deal …" at bounding box center [917, 304] width 216 height 142
drag, startPoint x: 924, startPoint y: 283, endPoint x: 876, endPoint y: 338, distance: 73.3
click at [876, 338] on span "Hi [PERSON_NAME], I just upload a revised Trade record sheet with correct deal …" at bounding box center [917, 304] width 216 height 142
click at [885, 322] on span "Hi [PERSON_NAME], I just upload a revised Trade record sheet with correct deal …" at bounding box center [917, 304] width 216 height 142
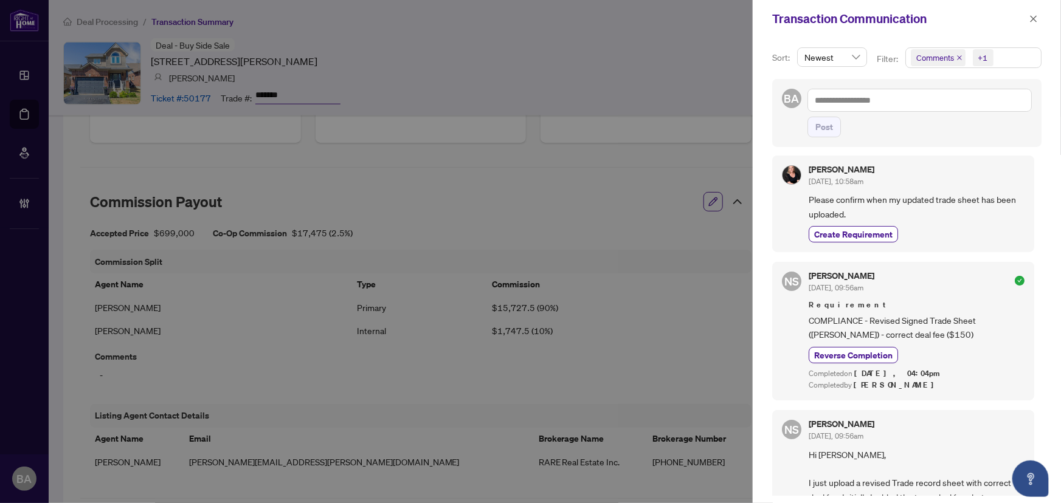
scroll to position [0, 0]
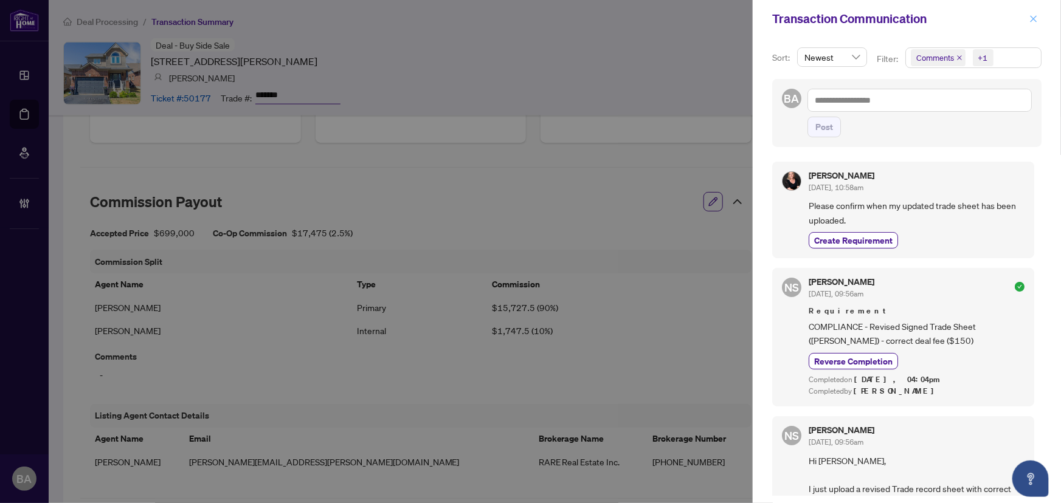
click at [1035, 20] on icon "close" at bounding box center [1033, 18] width 7 height 7
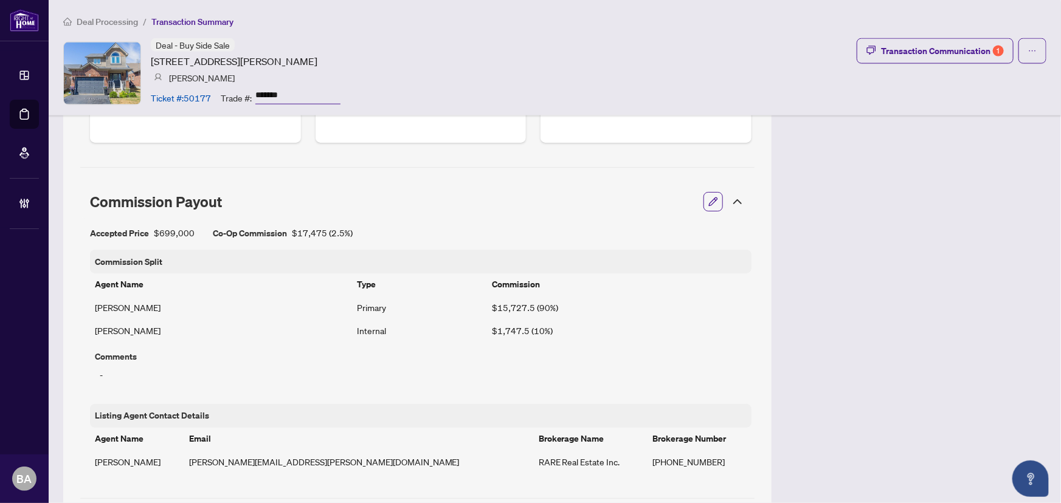
click at [111, 21] on span "Deal Processing" at bounding box center [107, 21] width 61 height 11
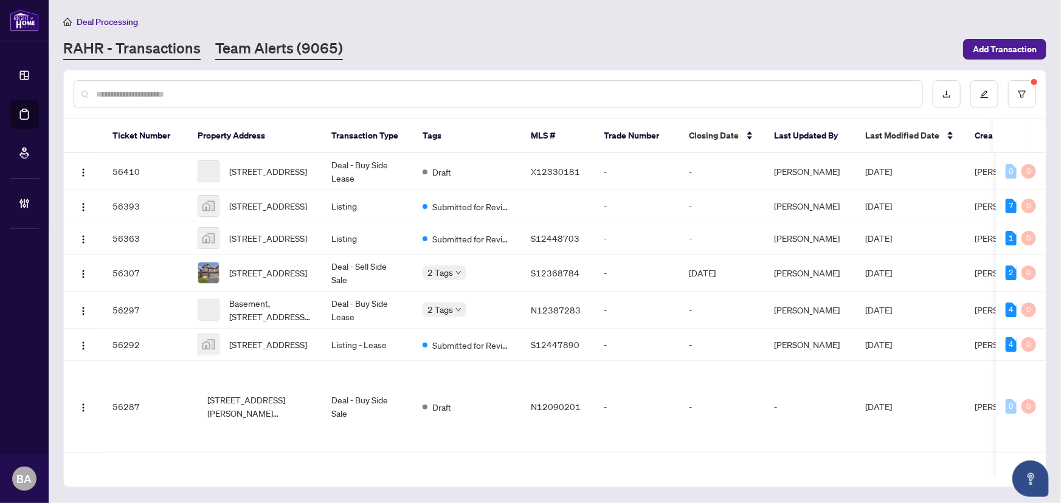
click at [309, 55] on link "Team Alerts (9065)" at bounding box center [279, 49] width 128 height 22
